Goal: Task Accomplishment & Management: Complete application form

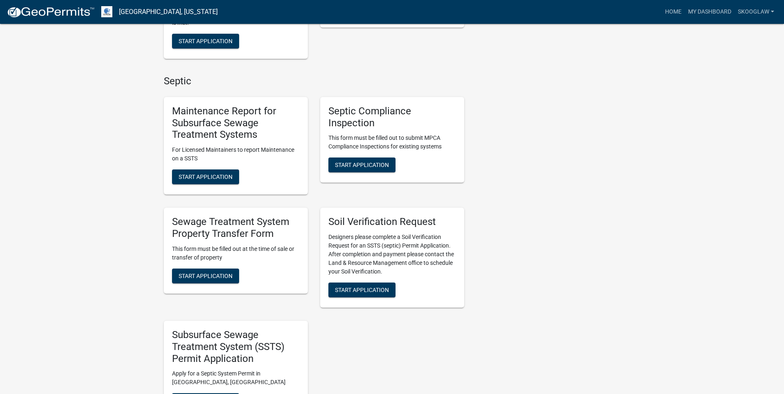
scroll to position [306, 0]
click at [213, 274] on span "Start Application" at bounding box center [206, 275] width 54 height 7
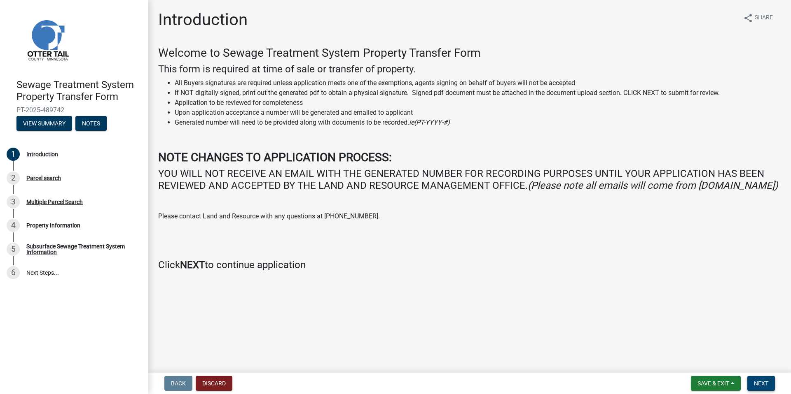
click at [766, 379] on button "Next" at bounding box center [761, 383] width 28 height 15
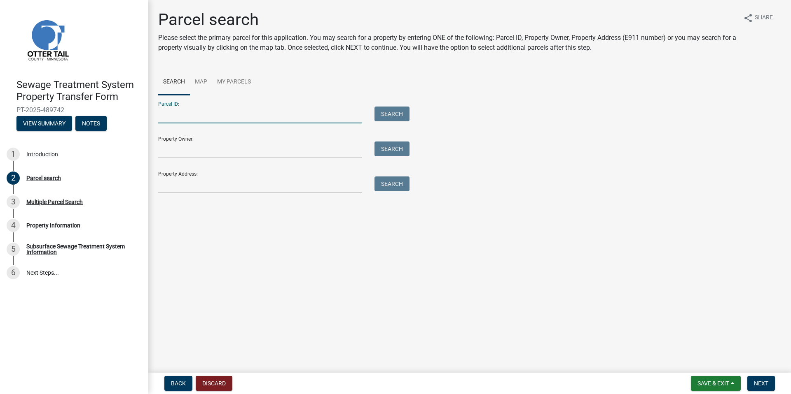
click at [257, 117] on input "Parcel ID:" at bounding box center [260, 115] width 204 height 17
type input "40000230234001"
click at [399, 117] on button "Search" at bounding box center [391, 114] width 35 height 15
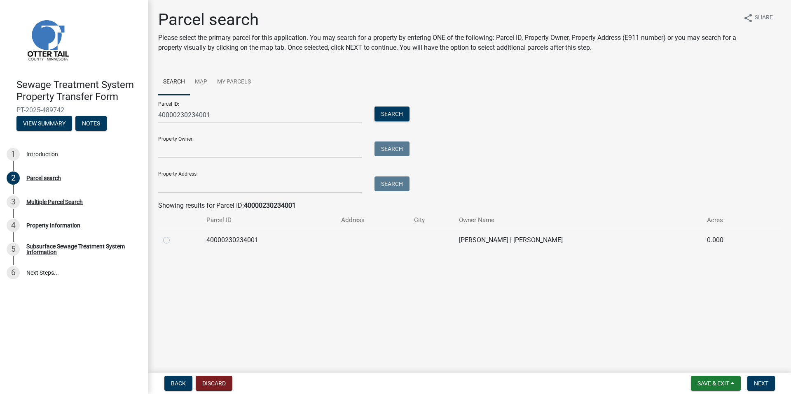
click at [160, 243] on td at bounding box center [179, 240] width 43 height 20
click at [173, 236] on label at bounding box center [173, 236] width 0 height 0
click at [173, 241] on input "radio" at bounding box center [175, 238] width 5 height 5
radio input "true"
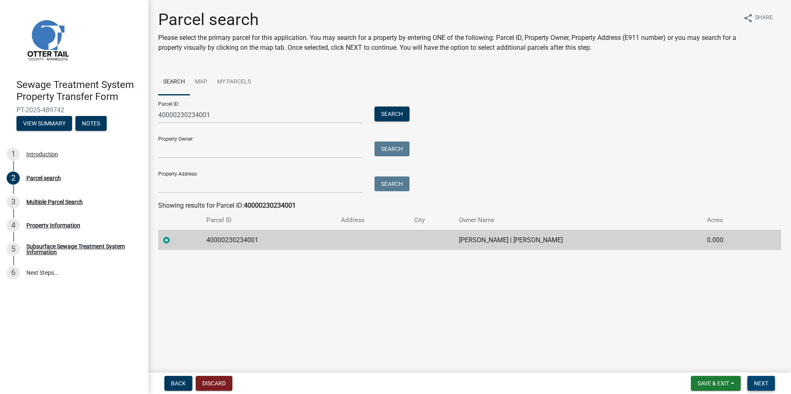
click at [755, 386] on span "Next" at bounding box center [761, 383] width 14 height 7
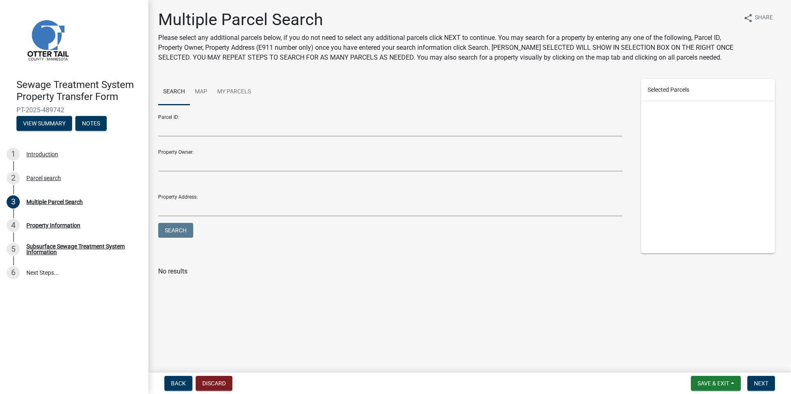
click at [755, 394] on nav "Back Discard Save & Exit Save Save & Exit Next" at bounding box center [469, 383] width 642 height 21
click at [757, 387] on button "Next" at bounding box center [761, 383] width 28 height 15
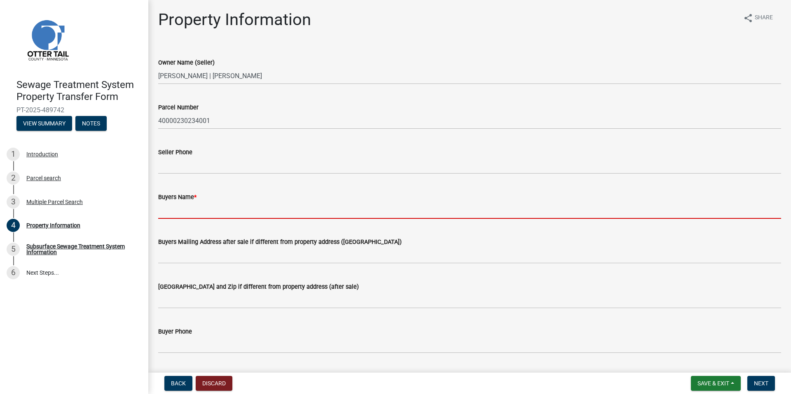
click at [173, 215] on input "Buyers Name *" at bounding box center [469, 210] width 623 height 17
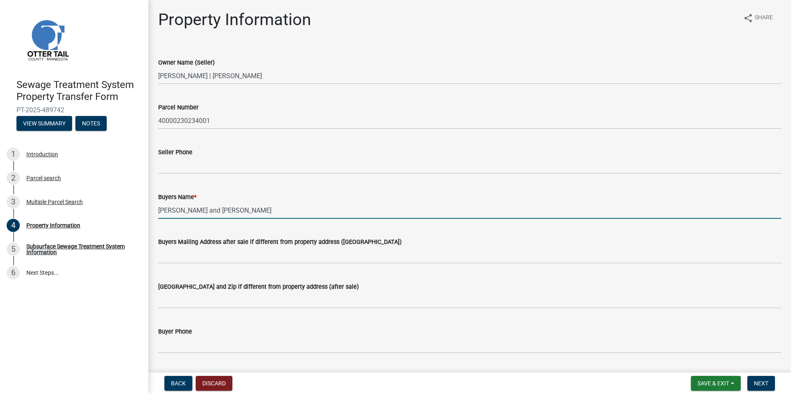
type input "Erik R Nelson and Joan Nelson"
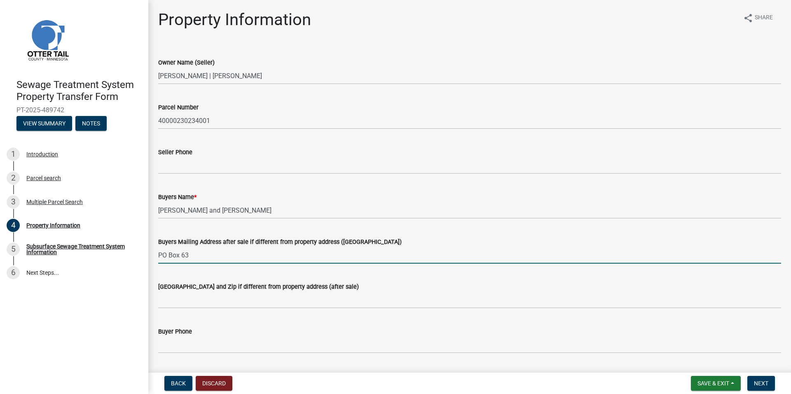
type input "PO Box 63"
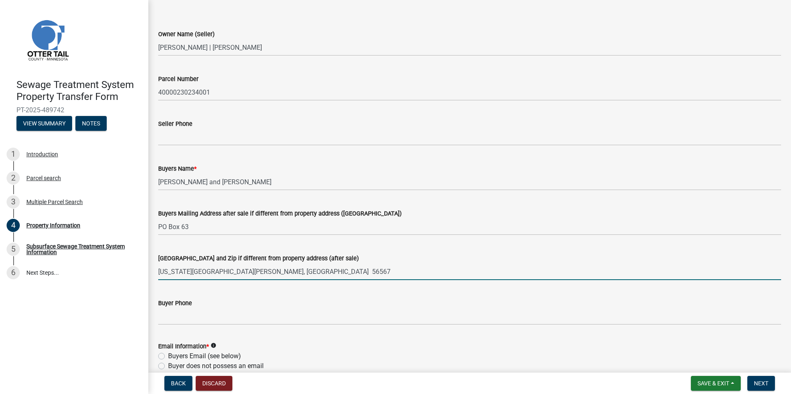
scroll to position [45, 0]
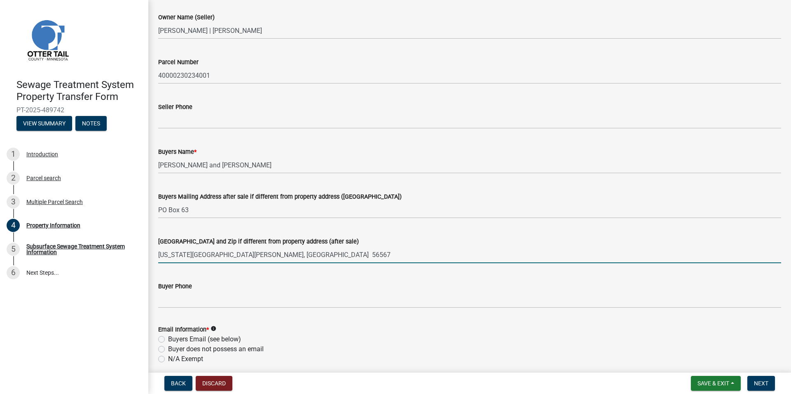
type input "New York Mills, MN 56567"
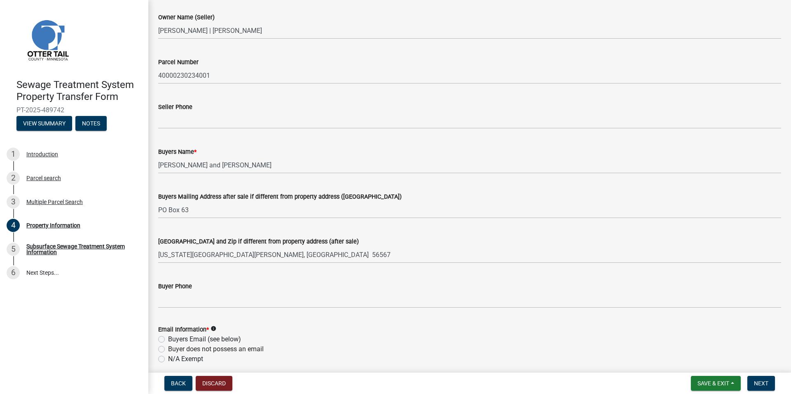
click at [168, 338] on label "Buyers Email (see below)" at bounding box center [204, 340] width 73 height 10
click at [168, 338] on input "Buyers Email (see below)" at bounding box center [170, 337] width 5 height 5
radio input "true"
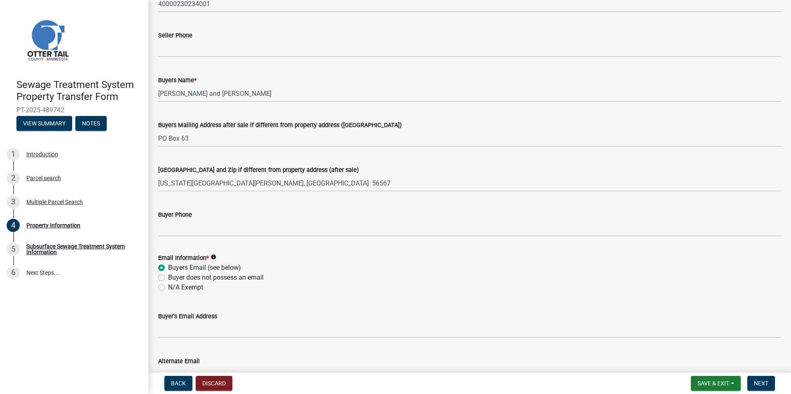
scroll to position [126, 0]
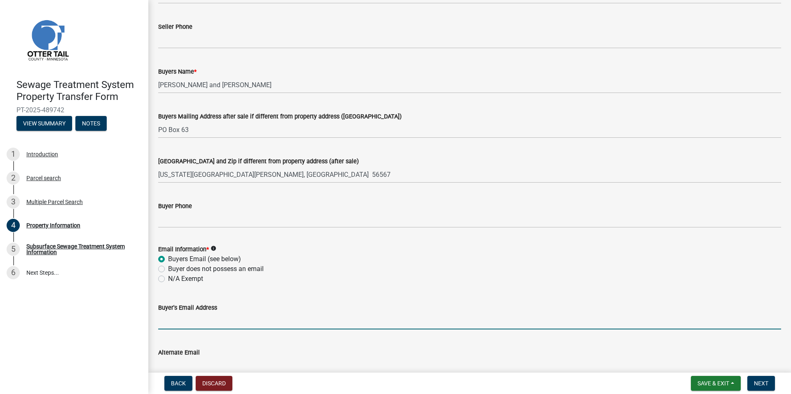
click at [199, 315] on input "Buyer's Email Address" at bounding box center [469, 321] width 623 height 17
type input "ernelson96@gmail.com"
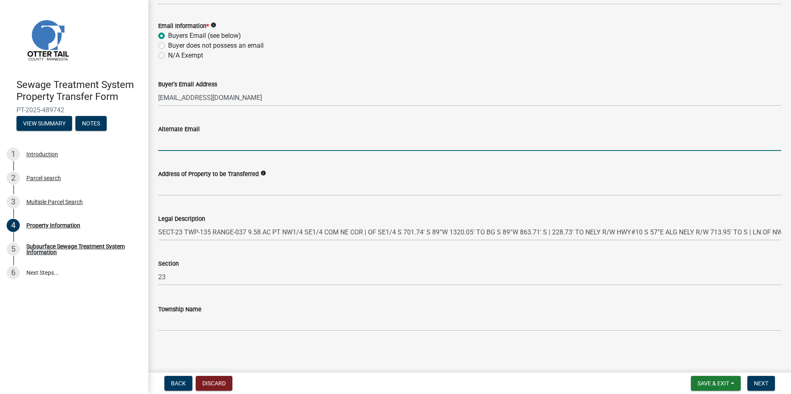
scroll to position [350, 0]
click at [765, 382] on span "Next" at bounding box center [761, 383] width 14 height 7
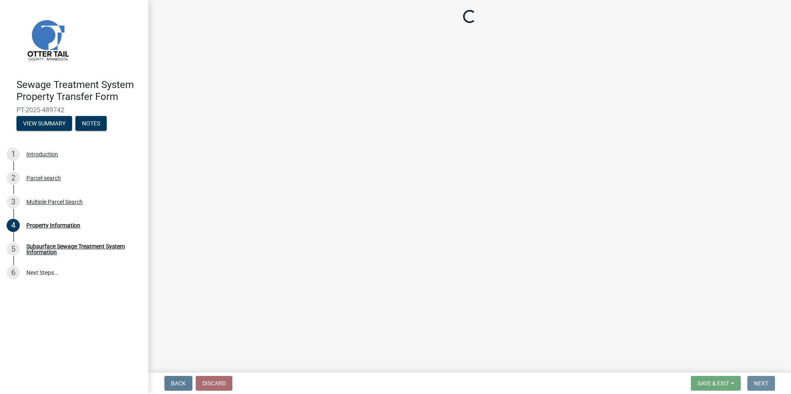
scroll to position [0, 0]
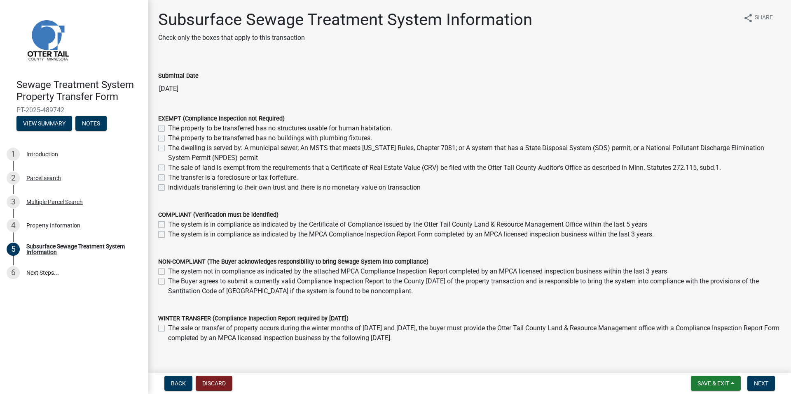
click at [168, 128] on label "The property to be transferred has no structures usable for human habitation." at bounding box center [280, 129] width 224 height 10
click at [168, 128] on input "The property to be transferred has no structures usable for human habitation." at bounding box center [170, 126] width 5 height 5
checkbox input "true"
checkbox input "false"
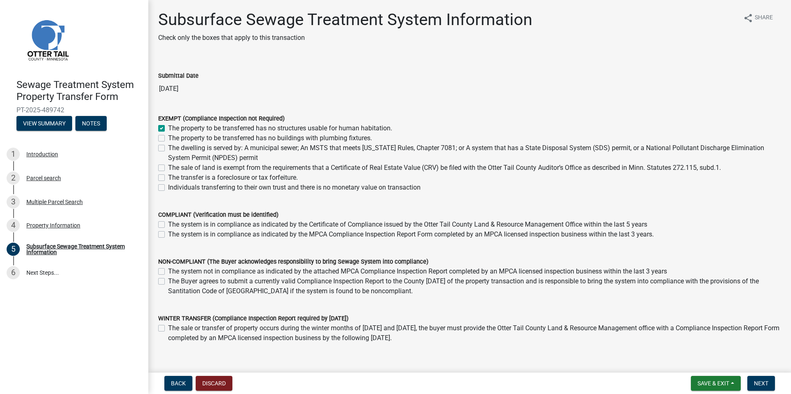
checkbox input "false"
click at [168, 138] on label "The property to be transferred has no buildings with plumbing fixtures." at bounding box center [270, 138] width 204 height 10
click at [168, 138] on input "The property to be transferred has no buildings with plumbing fixtures." at bounding box center [170, 135] width 5 height 5
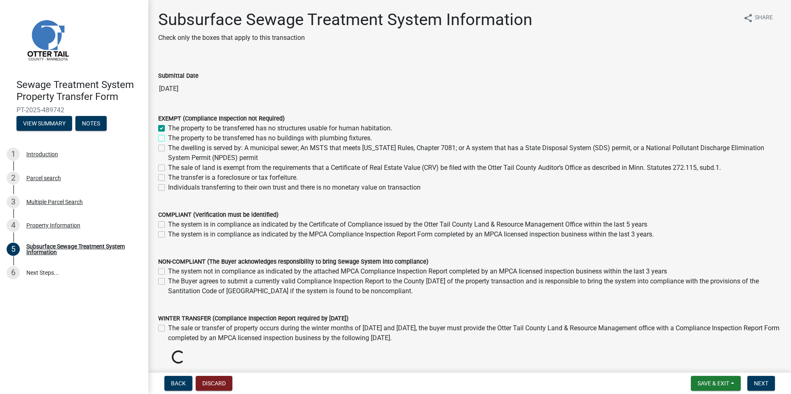
checkbox input "true"
checkbox input "false"
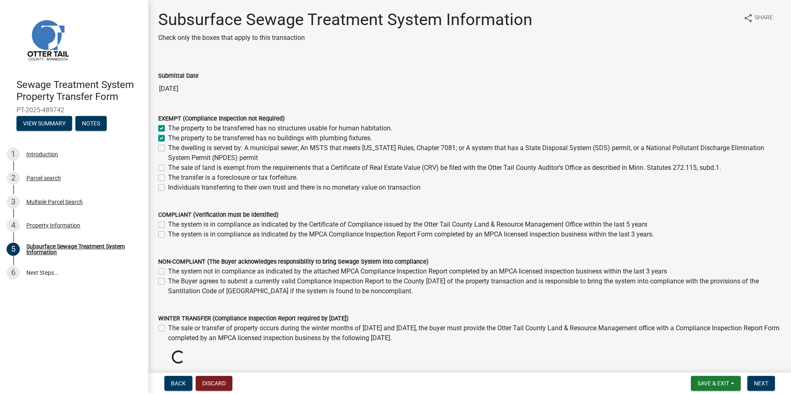
checkbox input "false"
click at [761, 383] on span "Next" at bounding box center [761, 383] width 14 height 7
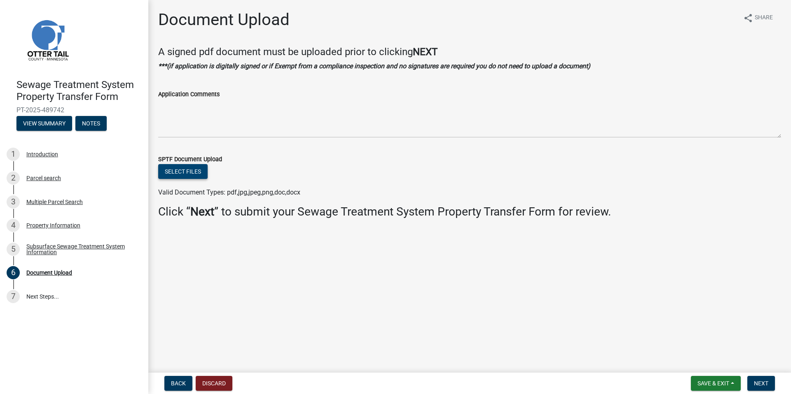
click at [189, 171] on button "Select files" at bounding box center [182, 171] width 49 height 15
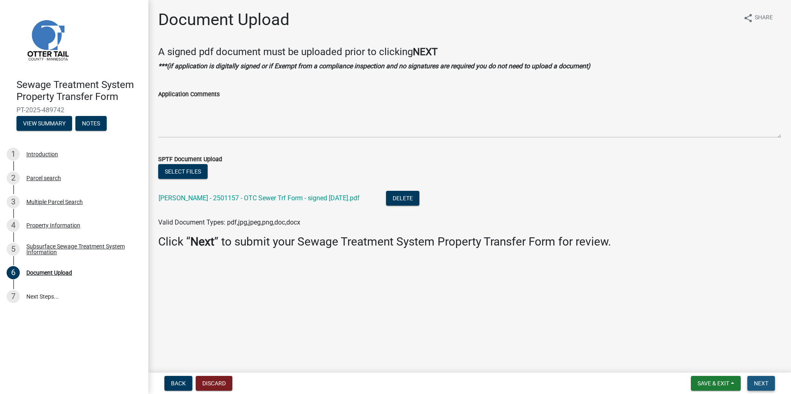
click at [765, 385] on span "Next" at bounding box center [761, 383] width 14 height 7
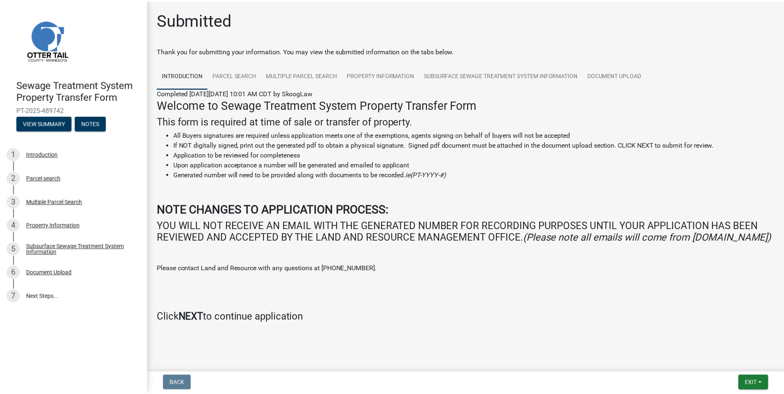
scroll to position [14, 0]
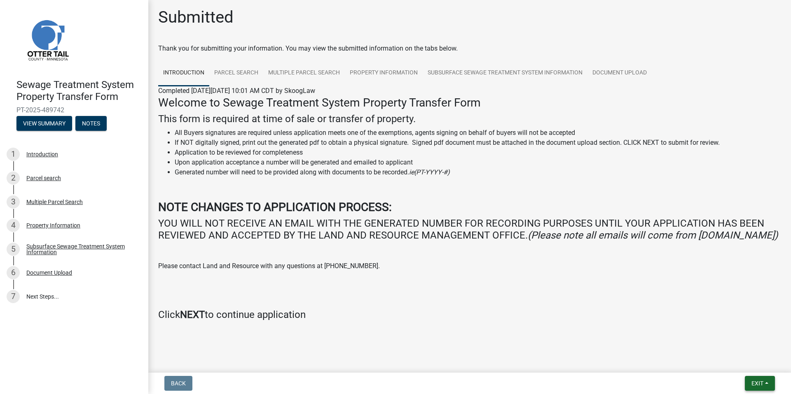
click at [760, 381] on span "Exit" at bounding box center [757, 383] width 12 height 7
click at [731, 363] on button "Save & Exit" at bounding box center [742, 362] width 66 height 20
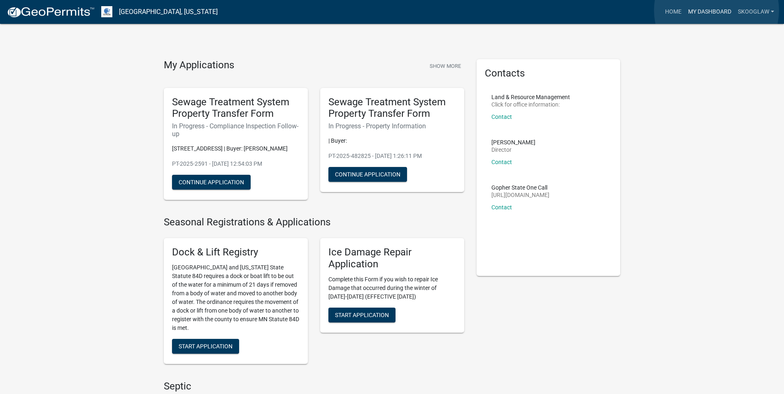
click at [717, 10] on link "My Dashboard" at bounding box center [710, 12] width 50 height 16
